Goal: Task Accomplishment & Management: Use online tool/utility

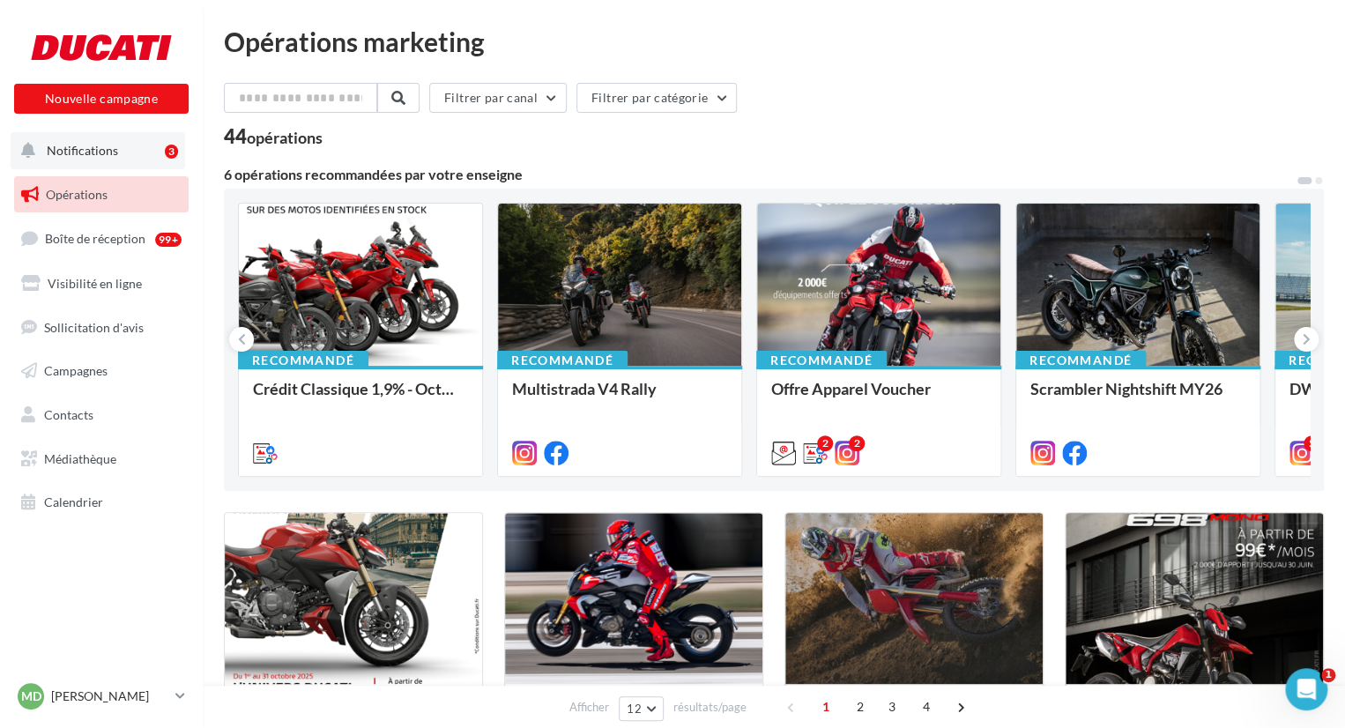
click at [51, 143] on span "Notifications" at bounding box center [82, 150] width 71 height 15
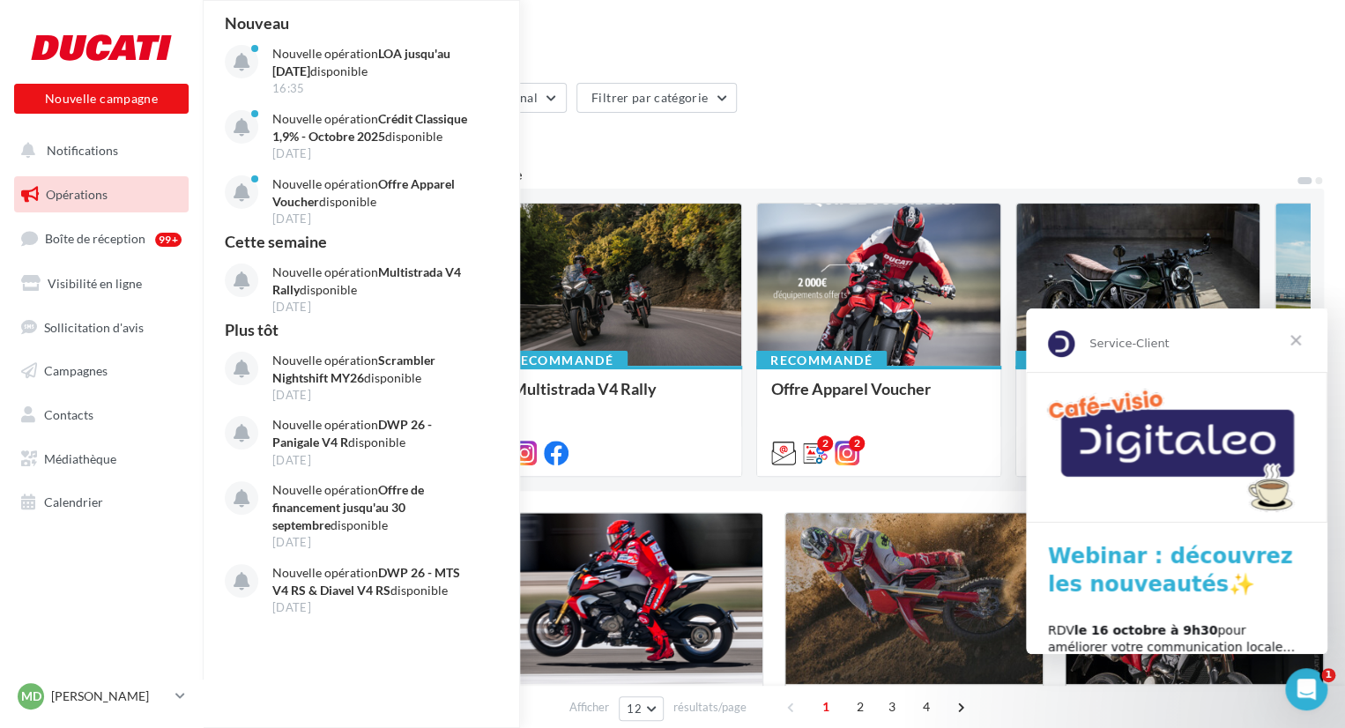
click at [1301, 338] on span "Fermer" at bounding box center [1295, 340] width 63 height 63
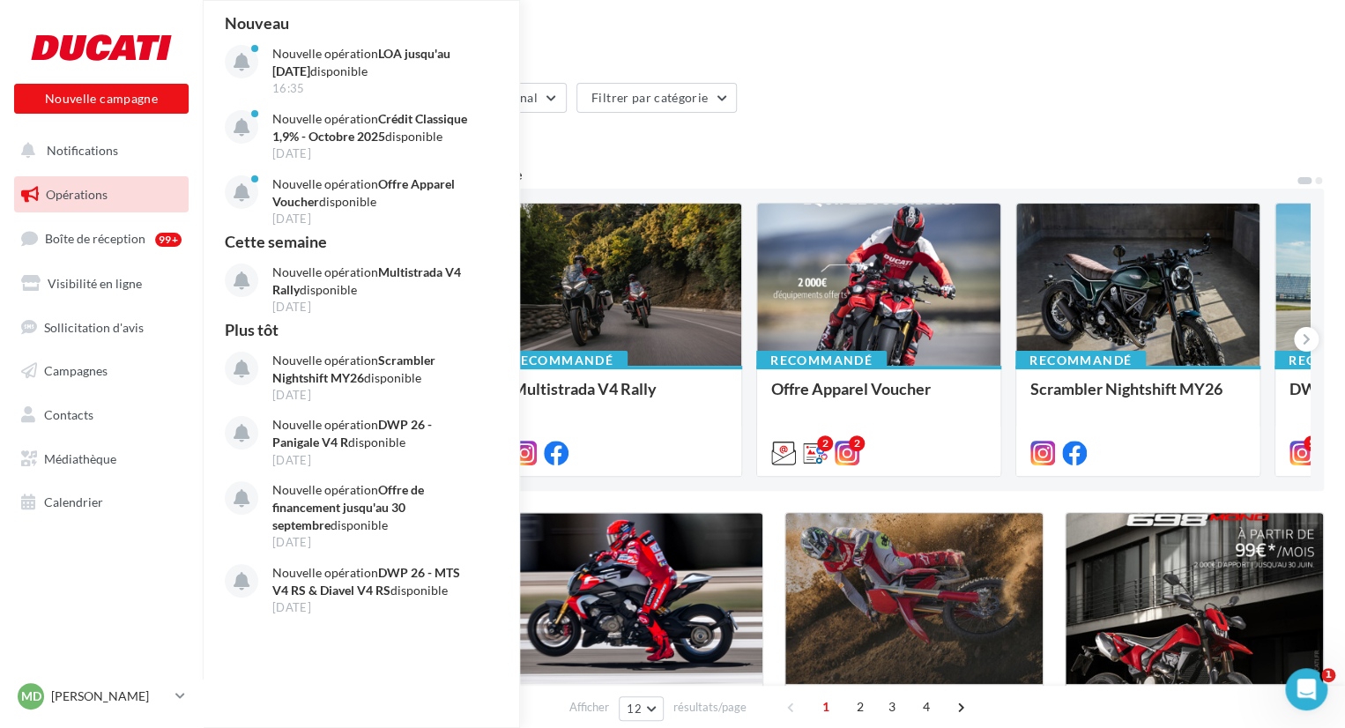
click at [1051, 145] on div "44 opérations" at bounding box center [774, 138] width 1100 height 23
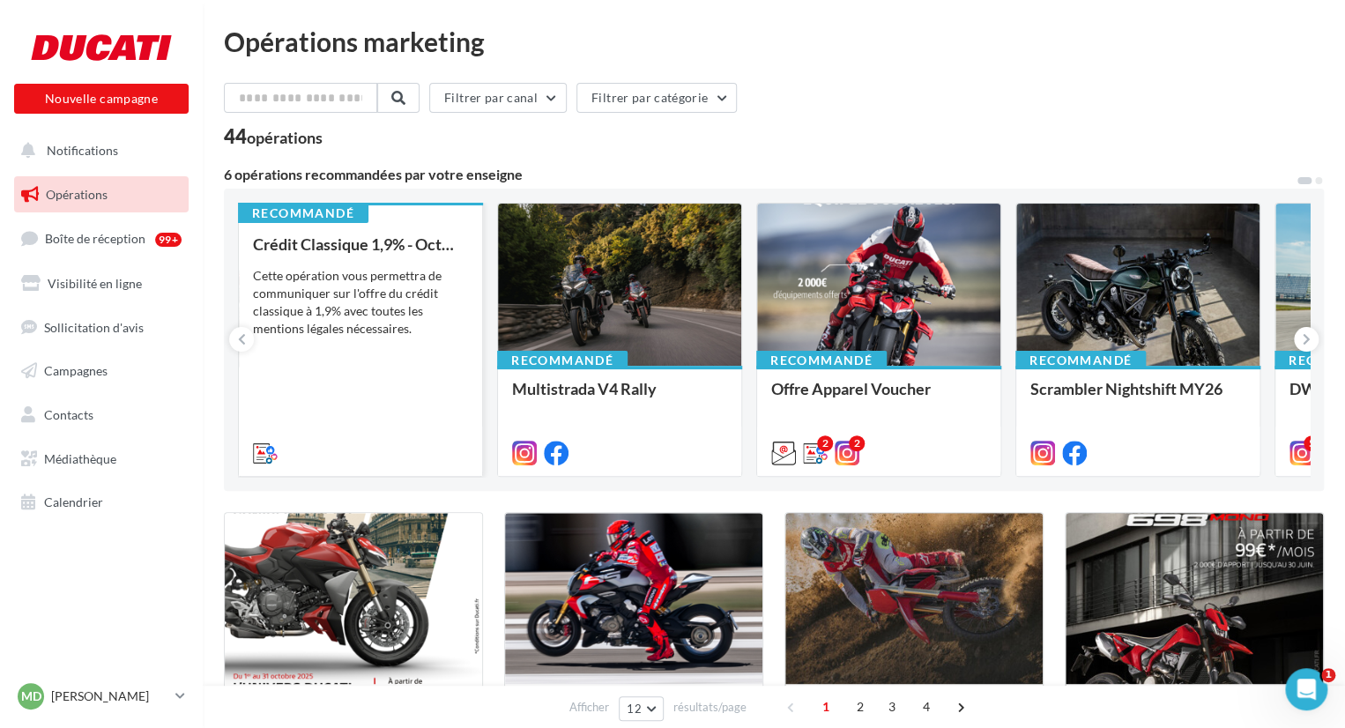
click at [370, 303] on div "Cette opération vous permettra de communiquer sur l'offre du crédit classique à…" at bounding box center [360, 302] width 215 height 71
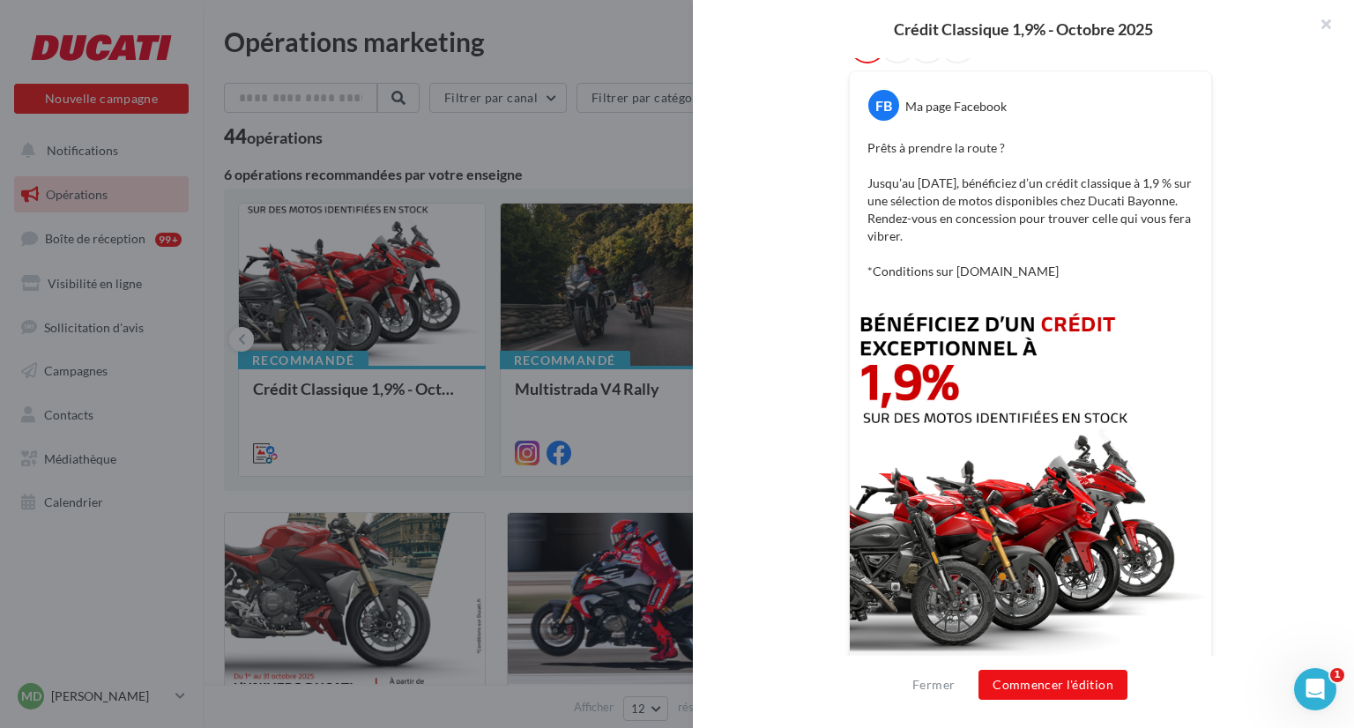
scroll to position [422, 0]
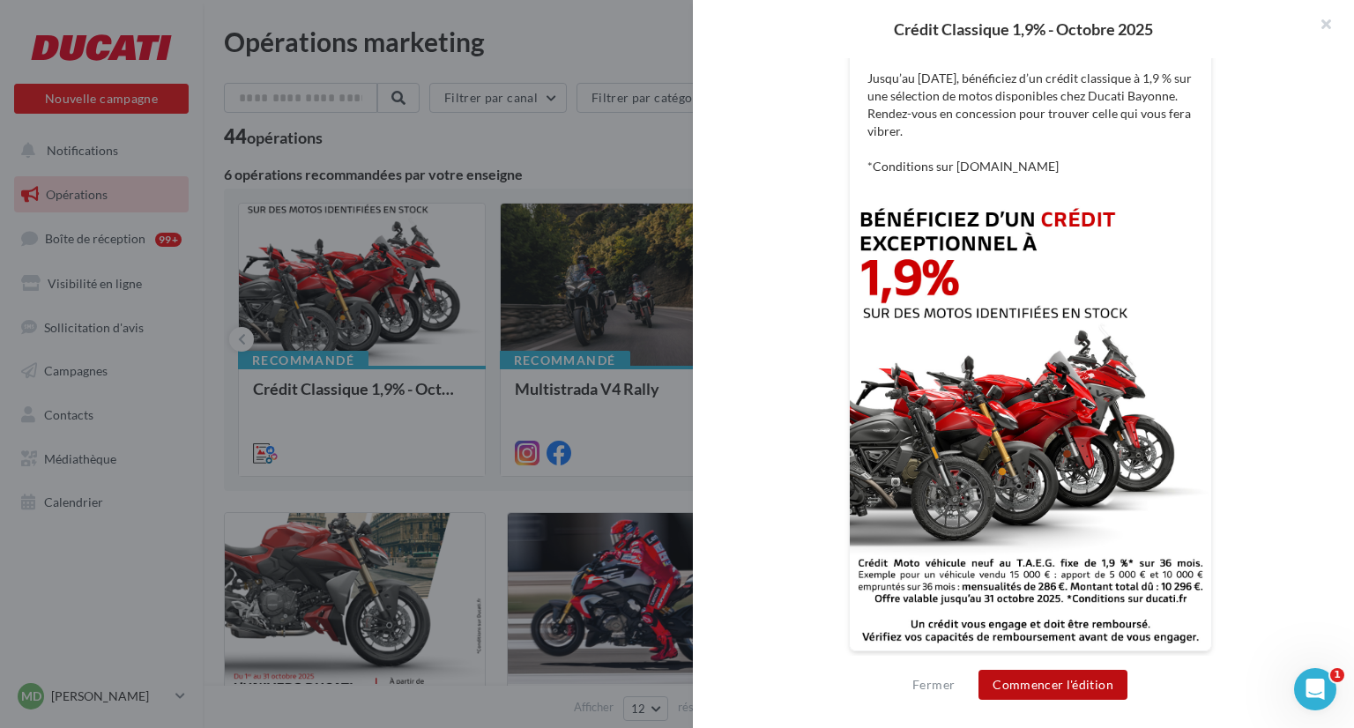
click at [1083, 699] on button "Commencer l'édition" at bounding box center [1052, 685] width 149 height 30
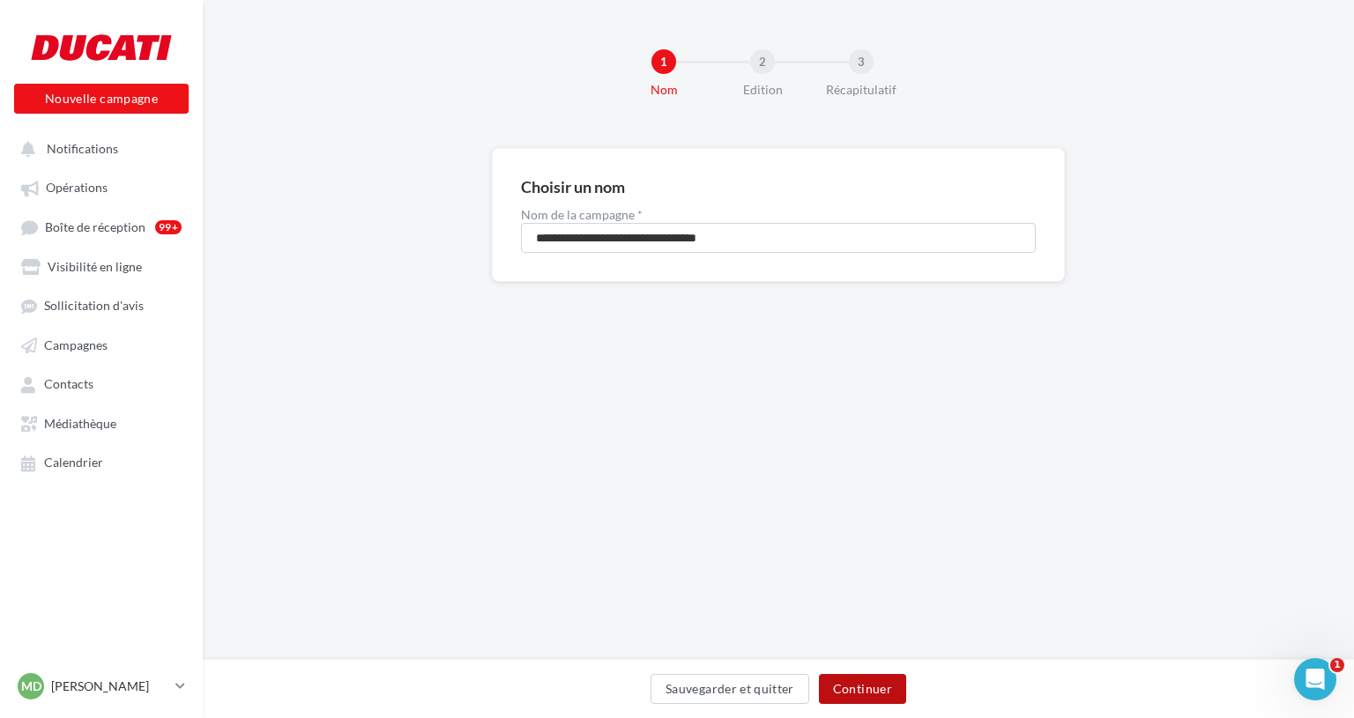
click at [853, 686] on button "Continuer" at bounding box center [862, 689] width 87 height 30
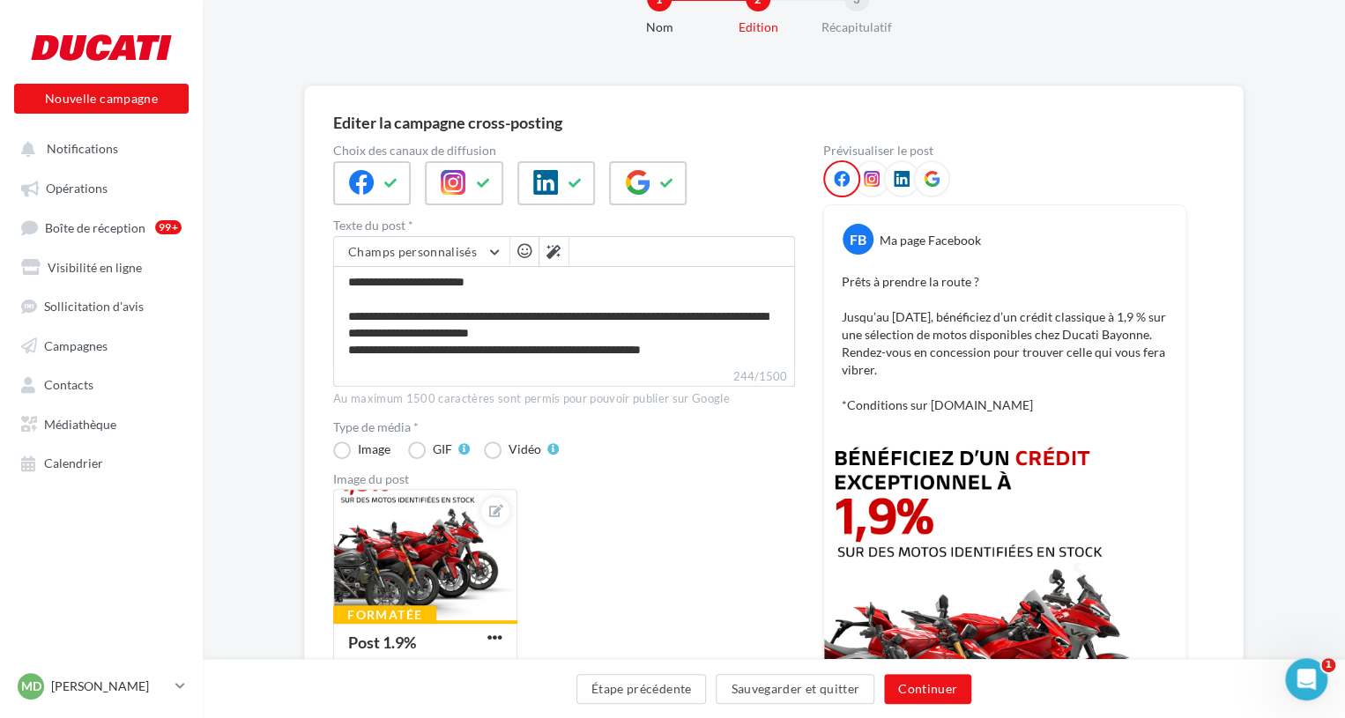
scroll to position [60, 0]
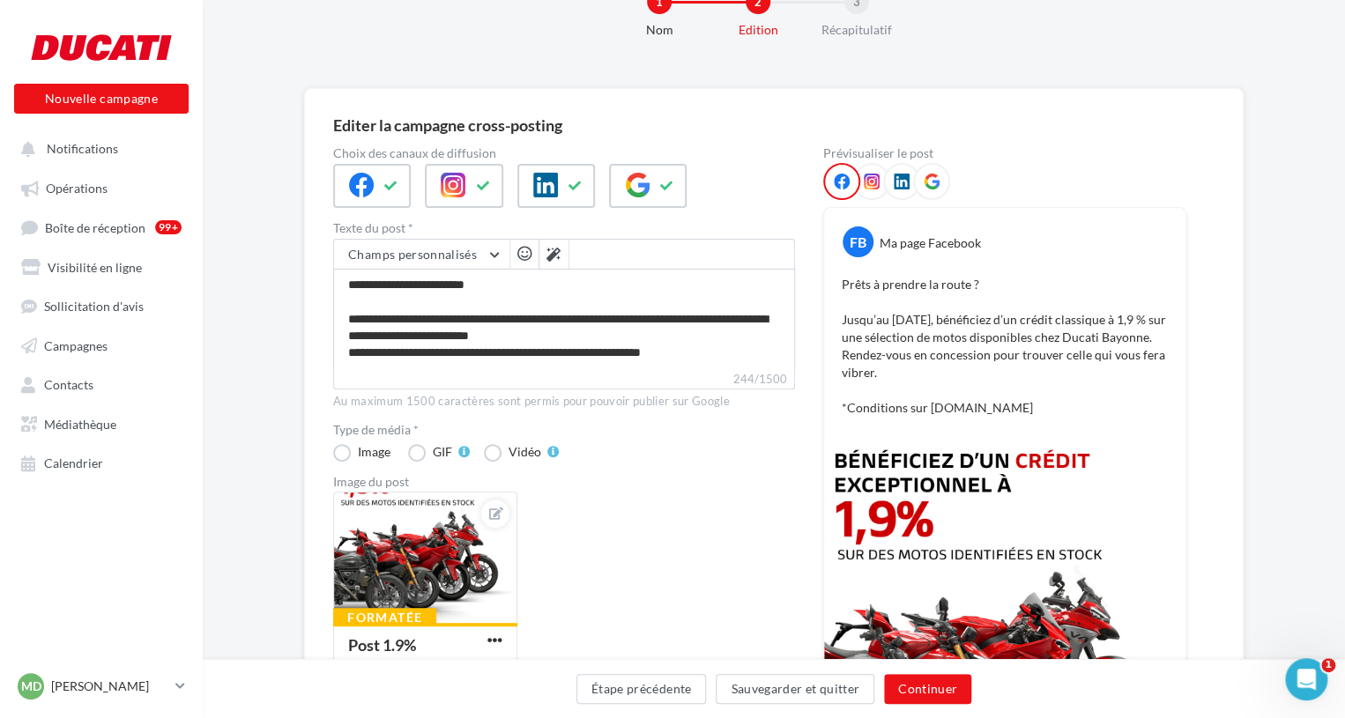
click at [881, 182] on div at bounding box center [871, 181] width 37 height 37
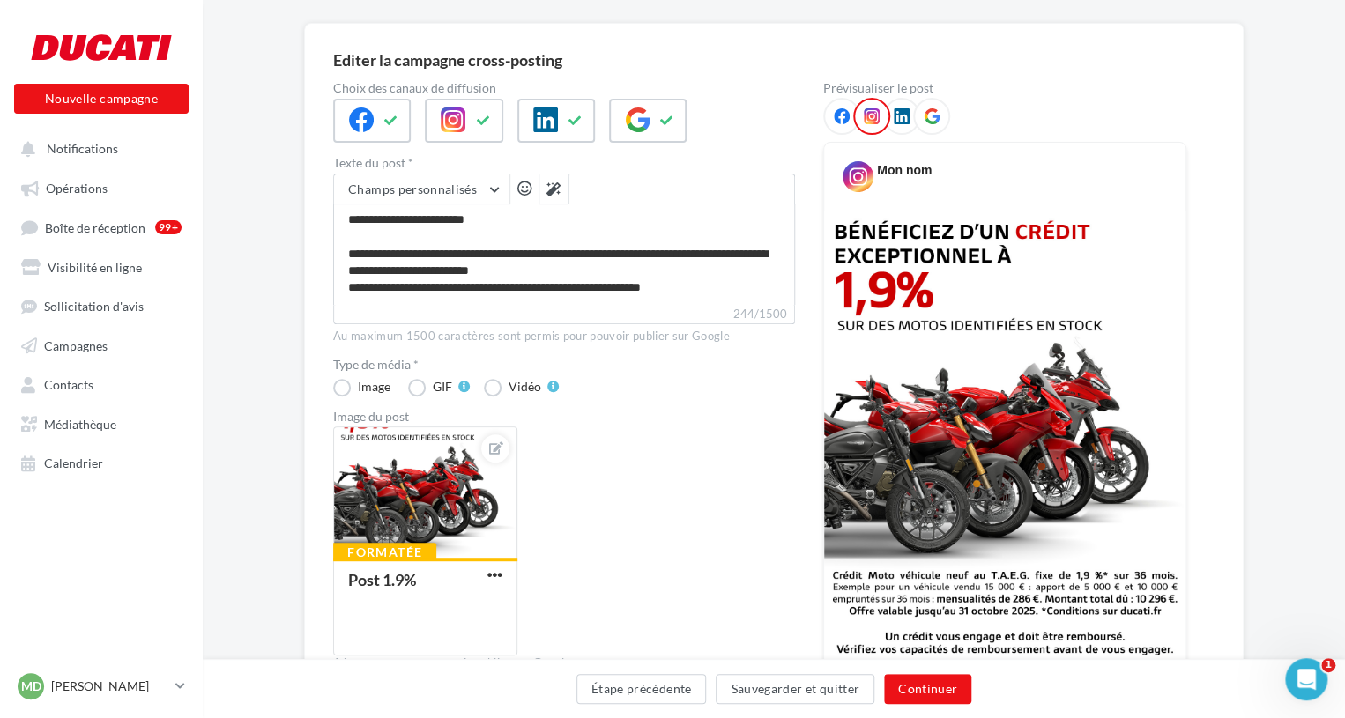
scroll to position [124, 0]
click at [413, 505] on div at bounding box center [425, 494] width 182 height 132
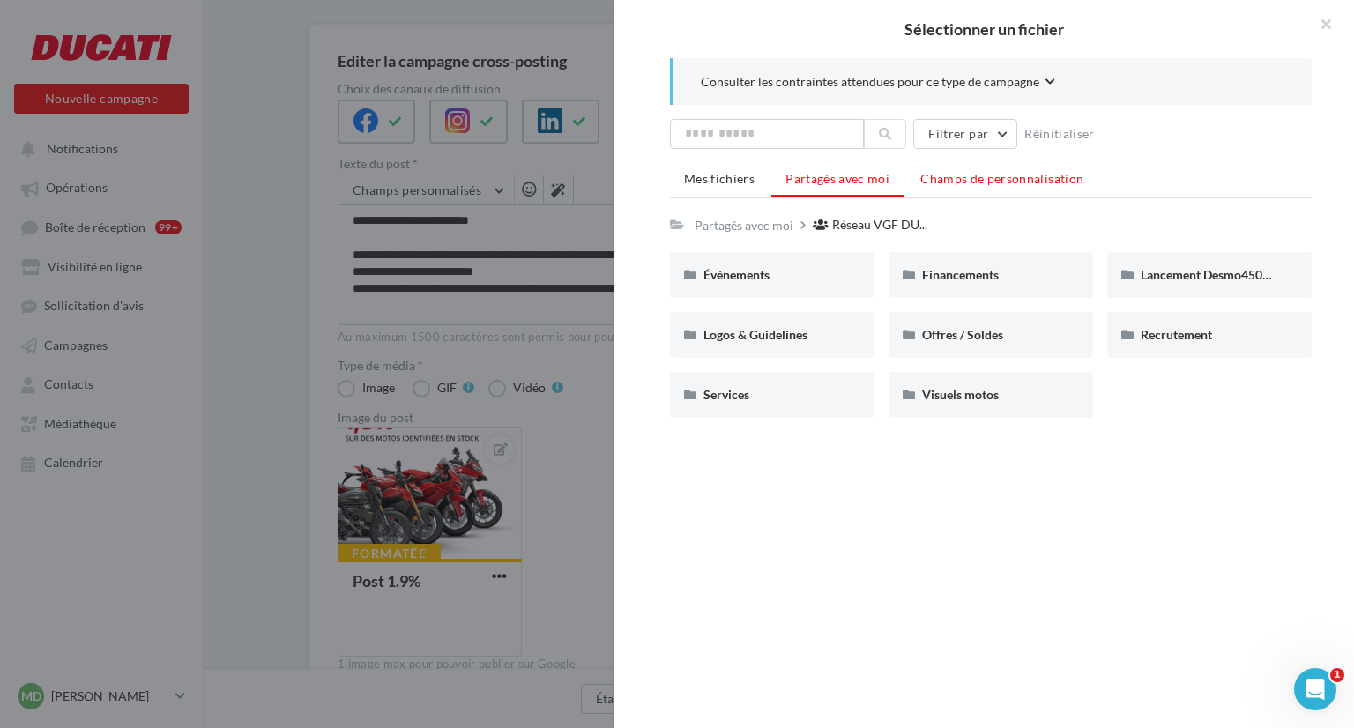
click at [955, 173] on span "Champs de personnalisation" at bounding box center [1001, 178] width 163 height 15
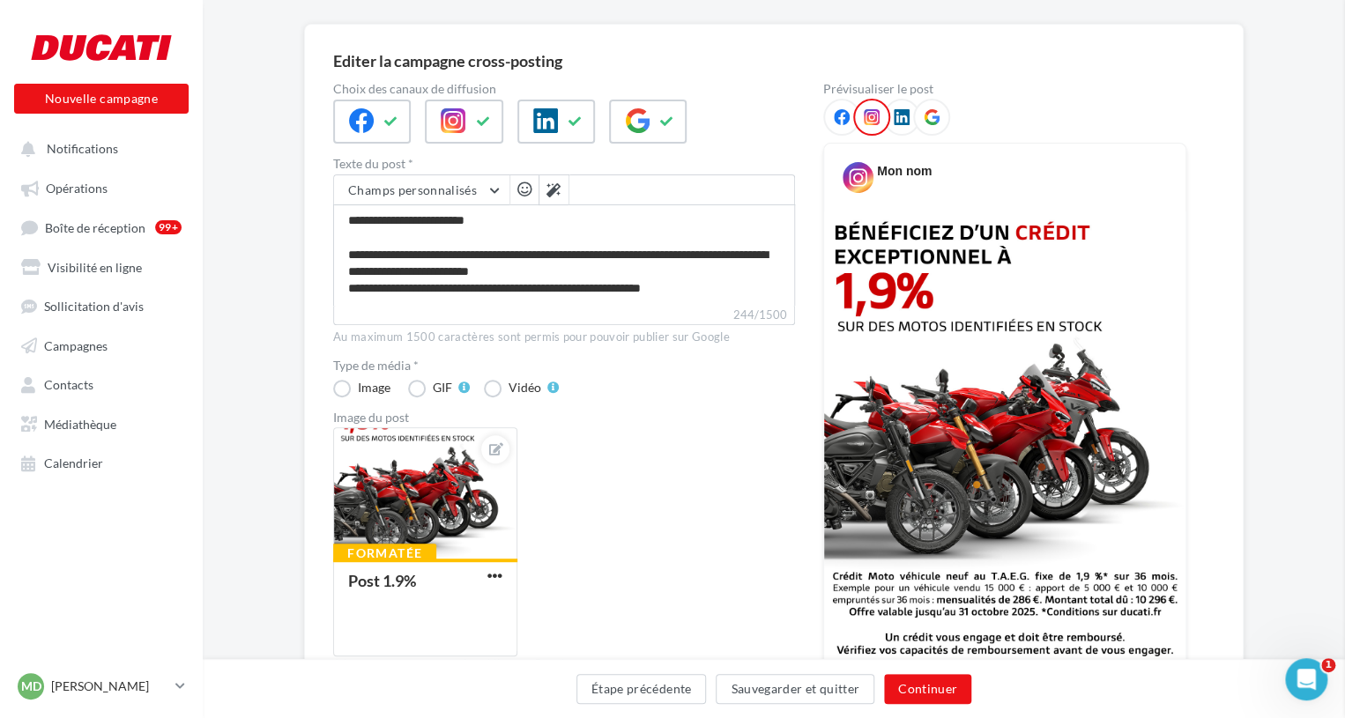
click at [283, 299] on div "**********" at bounding box center [774, 560] width 1142 height 1072
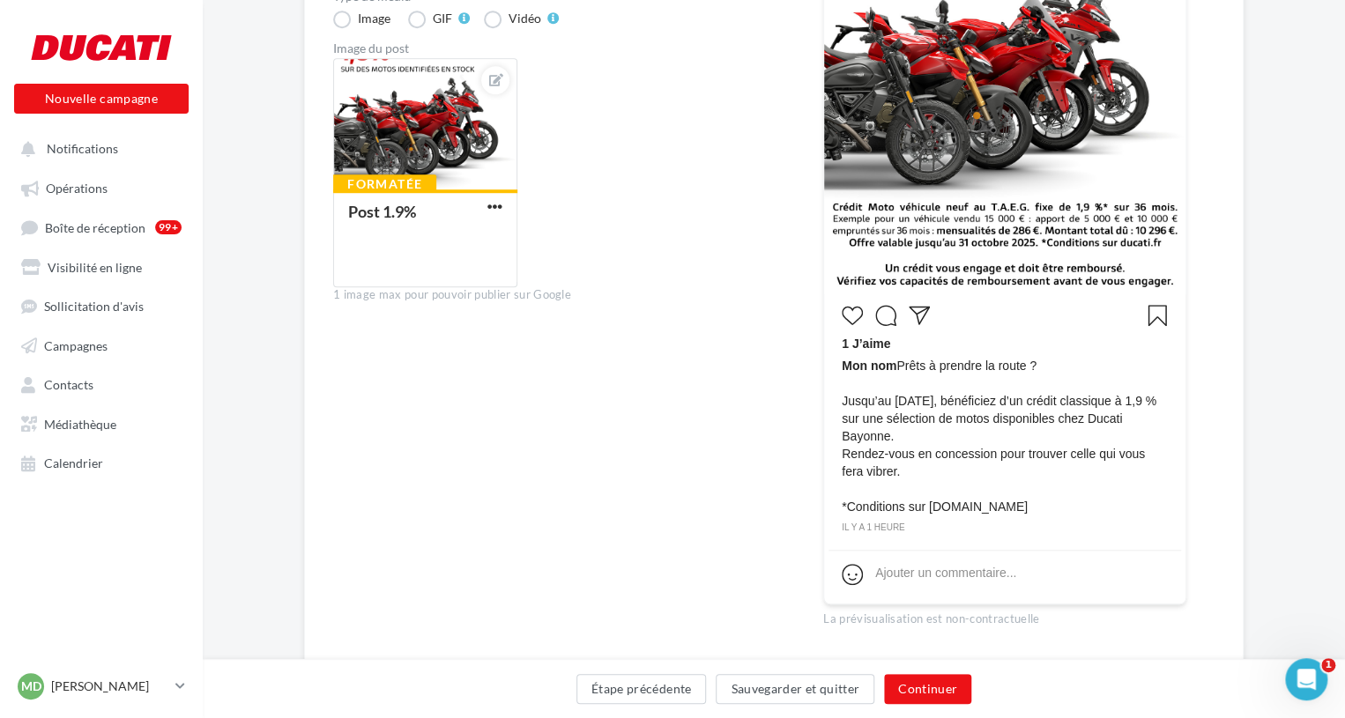
scroll to position [495, 0]
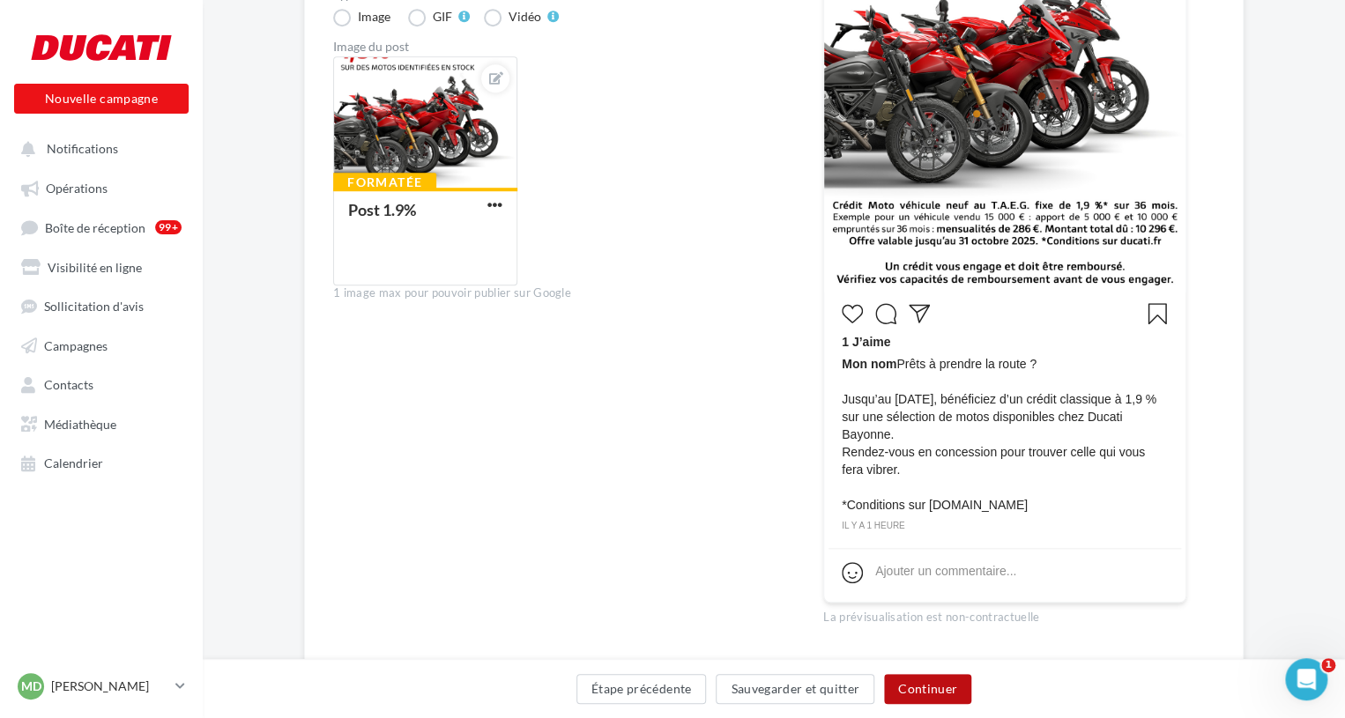
click at [955, 688] on button "Continuer" at bounding box center [927, 689] width 87 height 30
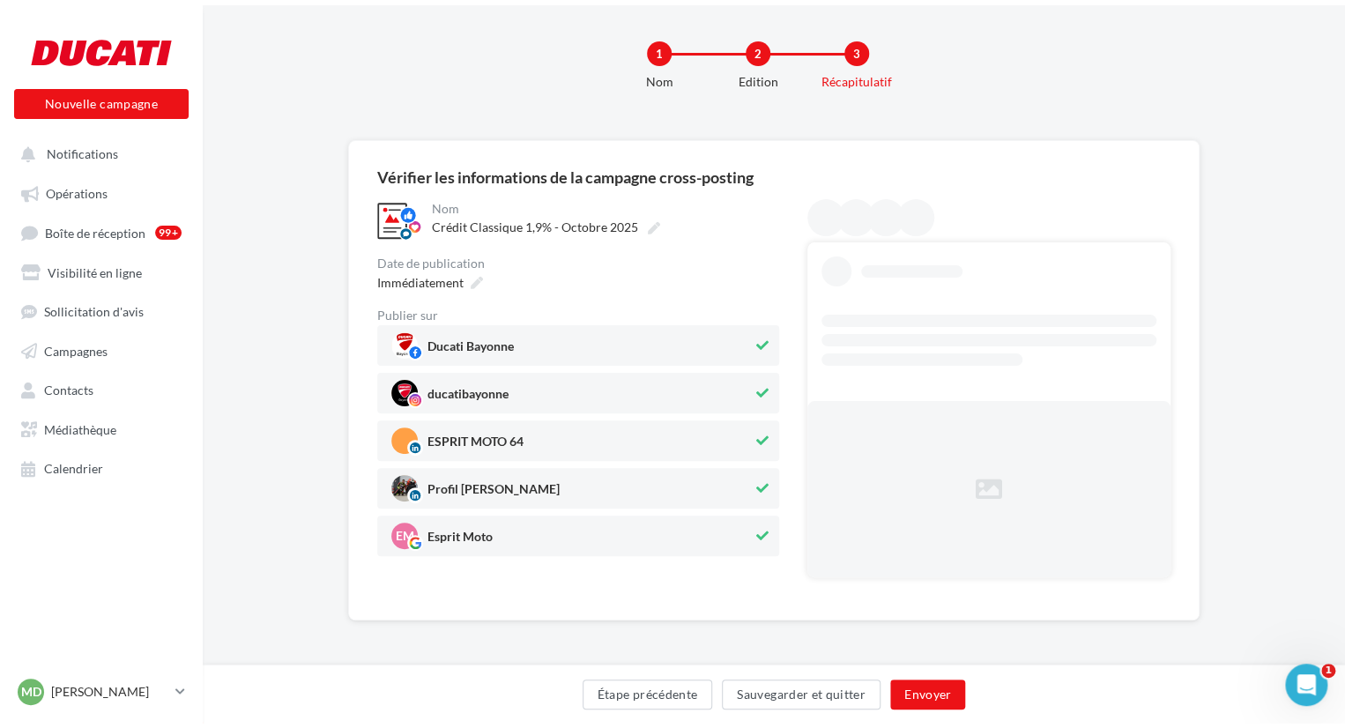
scroll to position [0, 0]
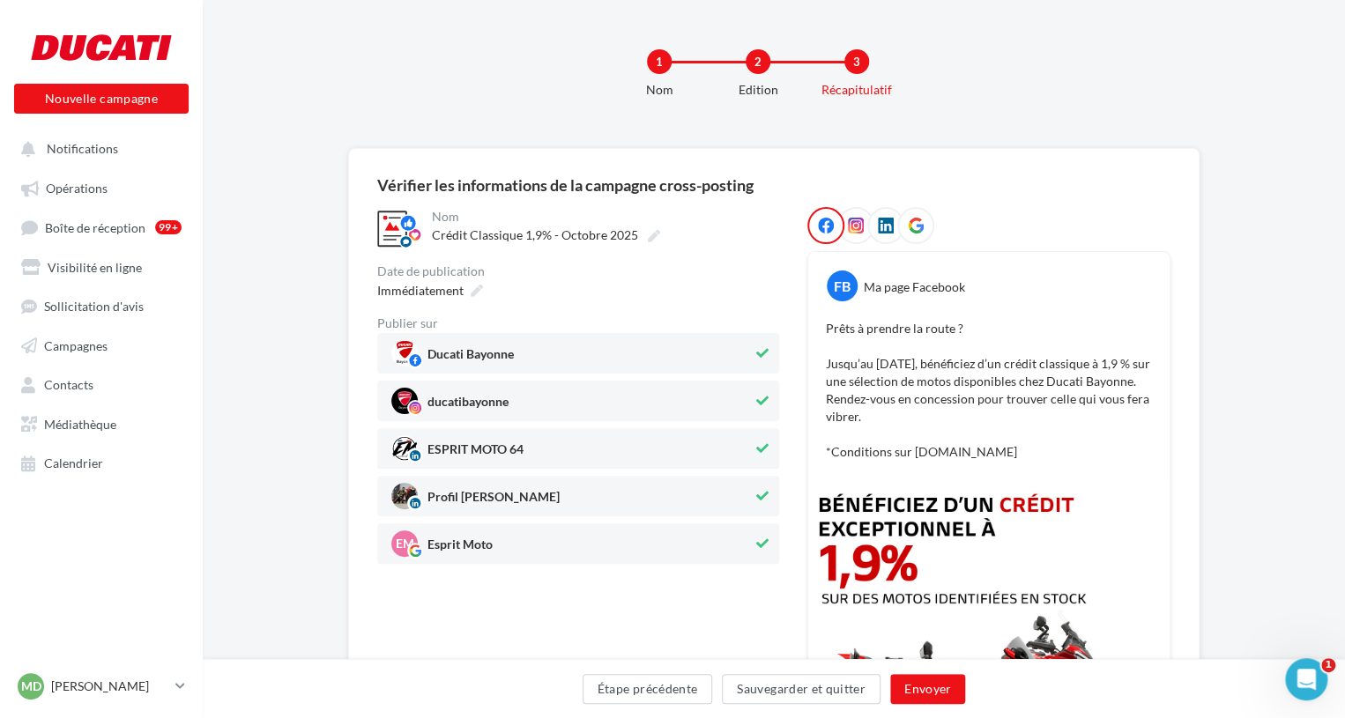
click at [762, 498] on icon at bounding box center [762, 496] width 12 height 12
click at [910, 688] on button "Envoyer" at bounding box center [927, 689] width 75 height 30
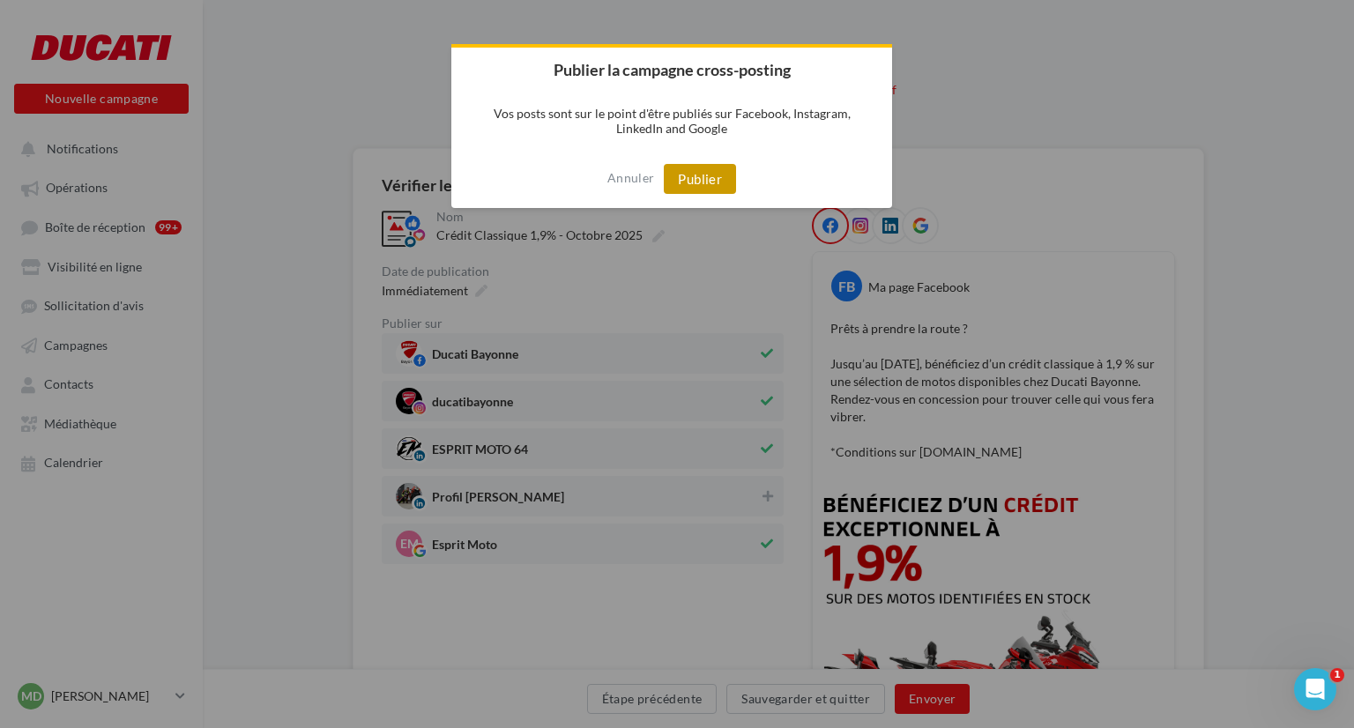
click at [723, 179] on button "Publier" at bounding box center [700, 179] width 72 height 30
